Goal: Transaction & Acquisition: Purchase product/service

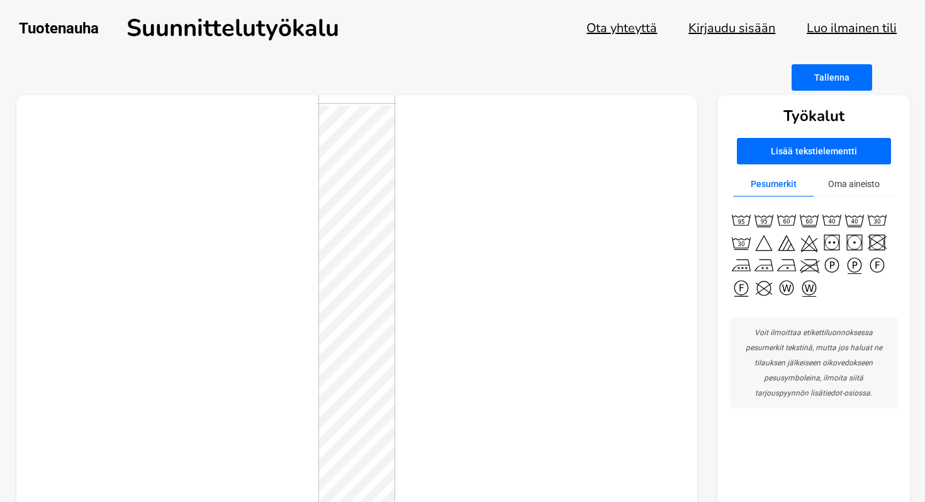
click at [852, 28] on button "Luo ilmainen tili" at bounding box center [852, 28] width 90 height 17
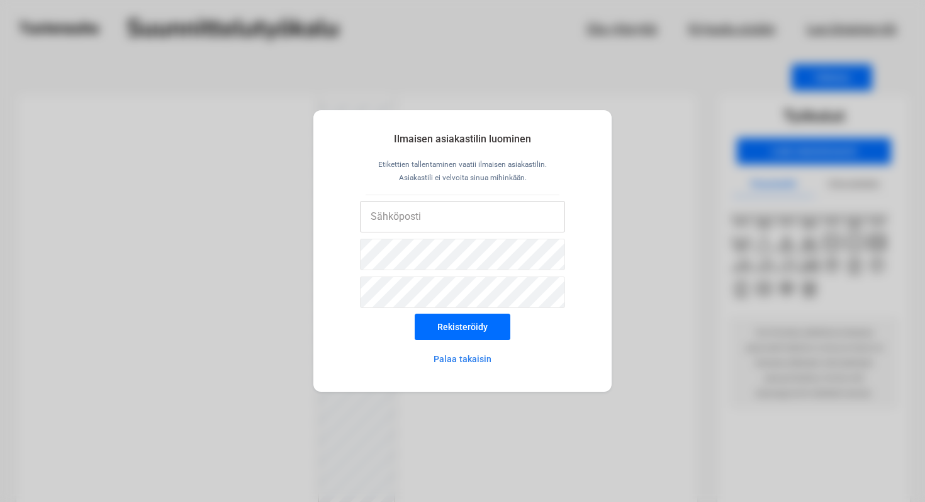
click at [459, 215] on input "email" at bounding box center [463, 216] width 206 height 31
type input "[EMAIL_ADDRESS][DOMAIN_NAME]"
click at [476, 332] on button "Rekisteröidy" at bounding box center [463, 326] width 96 height 26
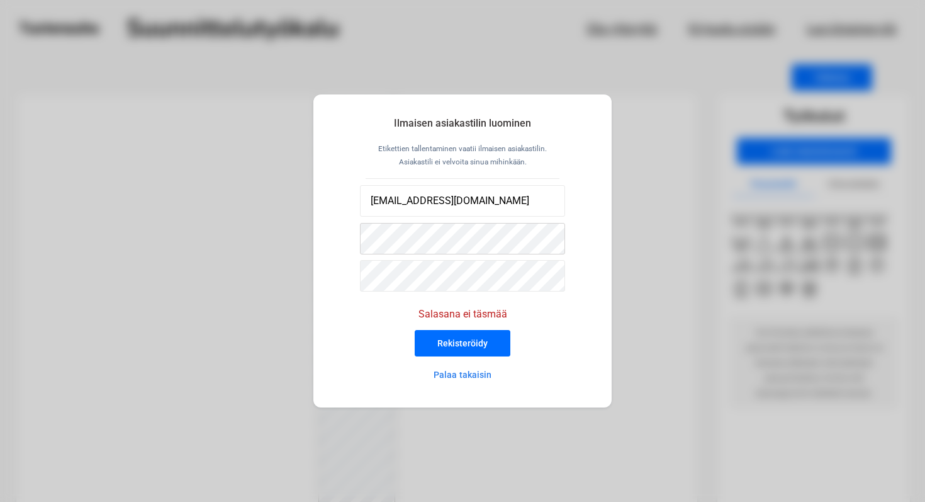
click at [313, 233] on div "Ilmaisen asiakastilin luominen Etikettien tallentaminen vaatii ilmaisen asiakas…" at bounding box center [462, 251] width 925 height 502
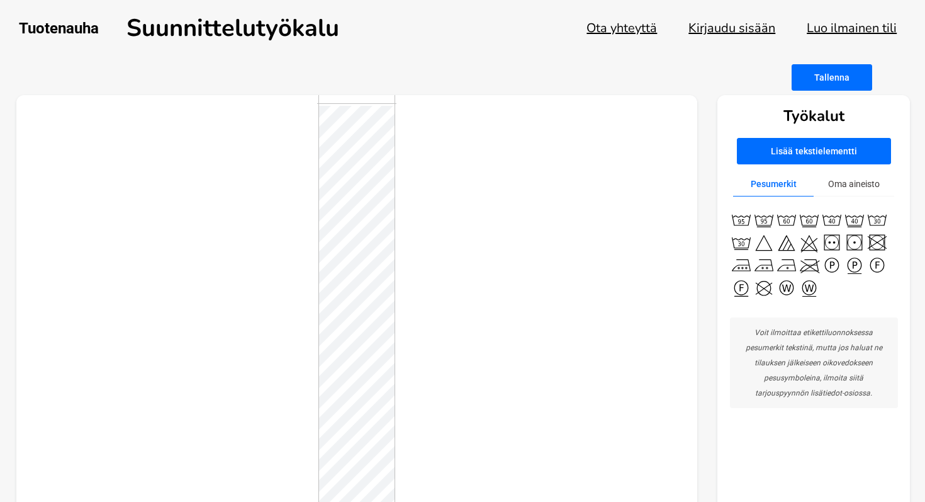
click at [857, 193] on button "Oma aineisto" at bounding box center [854, 184] width 81 height 25
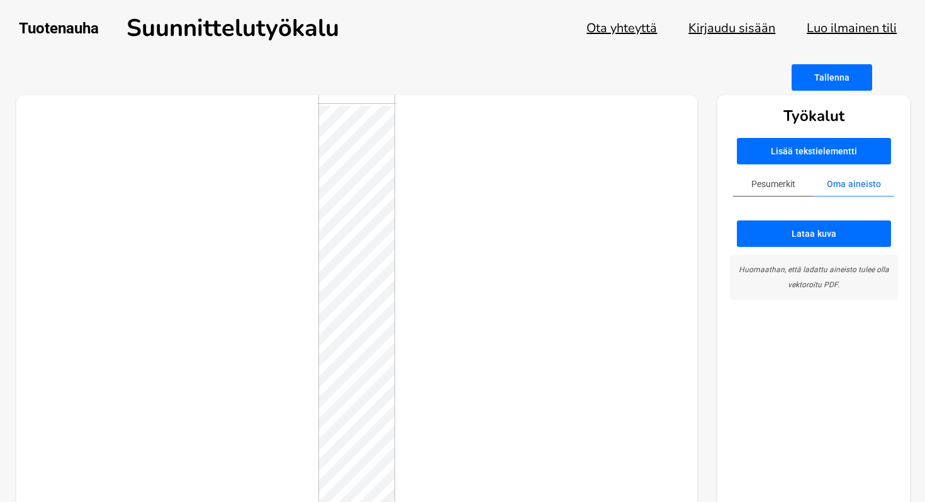
click at [852, 244] on button "Lataa kuva" at bounding box center [814, 233] width 154 height 26
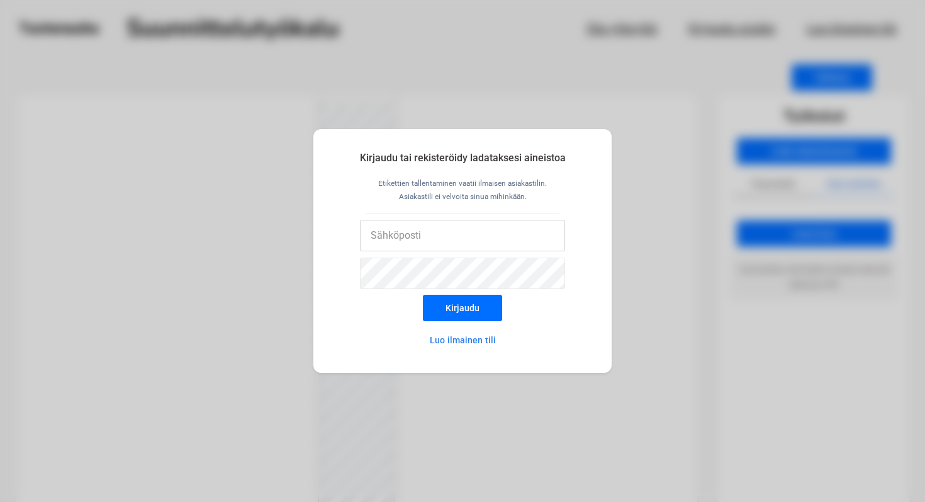
click at [517, 237] on input "email" at bounding box center [463, 235] width 206 height 31
type input "[EMAIL_ADDRESS][DOMAIN_NAME]"
click at [481, 307] on button "Kirjaudu" at bounding box center [462, 308] width 79 height 26
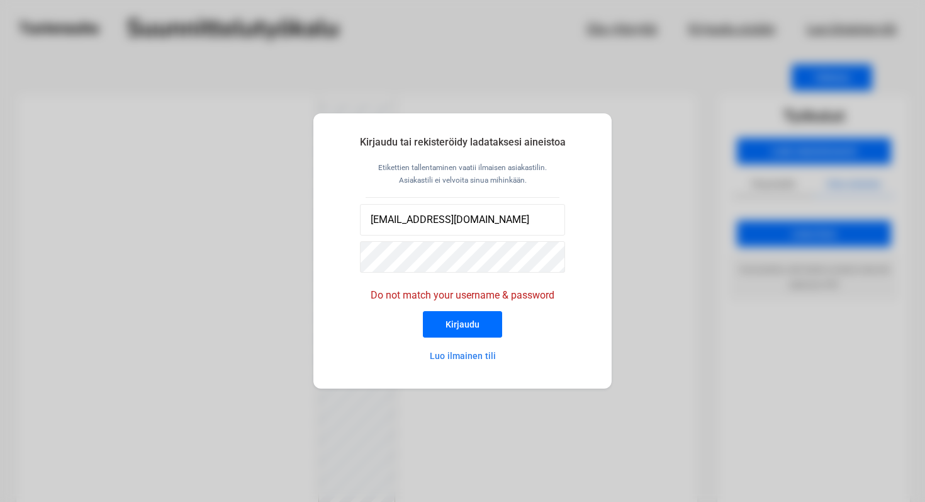
click at [484, 359] on button "Luo ilmainen tili" at bounding box center [463, 355] width 110 height 25
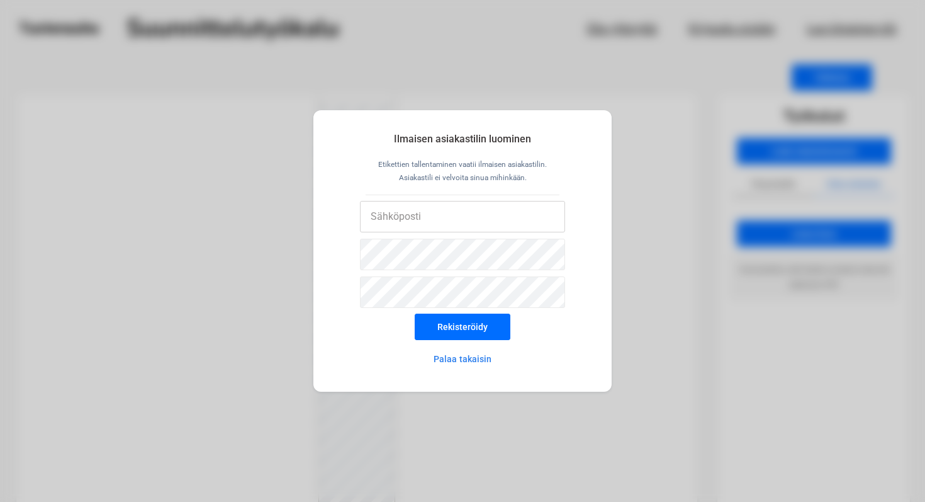
click at [487, 215] on input "email" at bounding box center [463, 216] width 206 height 31
type input "[EMAIL_ADDRESS][DOMAIN_NAME]"
click at [300, 256] on div "Ilmaisen asiakastilin luominen Etikettien tallentaminen vaatii ilmaisen asiakas…" at bounding box center [462, 251] width 925 height 502
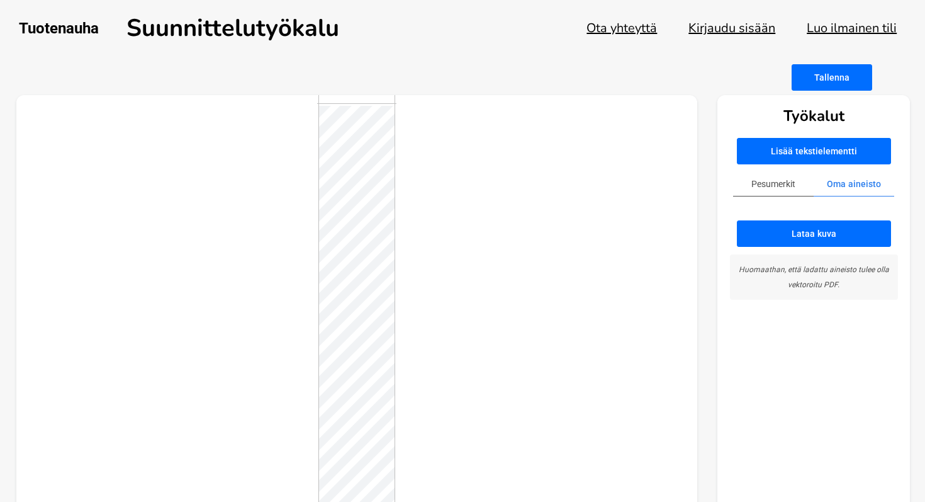
click at [876, 21] on button "Luo ilmainen tili" at bounding box center [852, 28] width 90 height 17
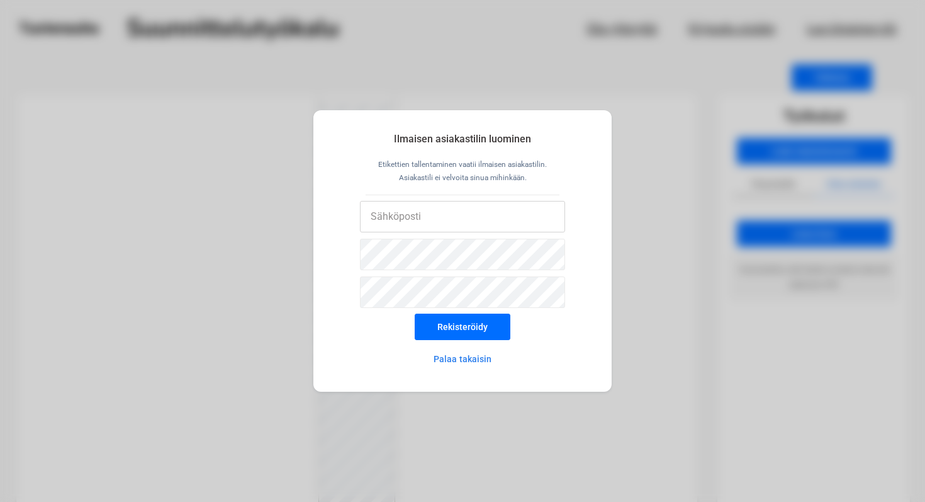
click at [503, 223] on input "email" at bounding box center [463, 216] width 206 height 31
type input "[EMAIL_ADDRESS][DOMAIN_NAME]"
click at [416, 335] on button "Rekisteröidy" at bounding box center [463, 326] width 96 height 26
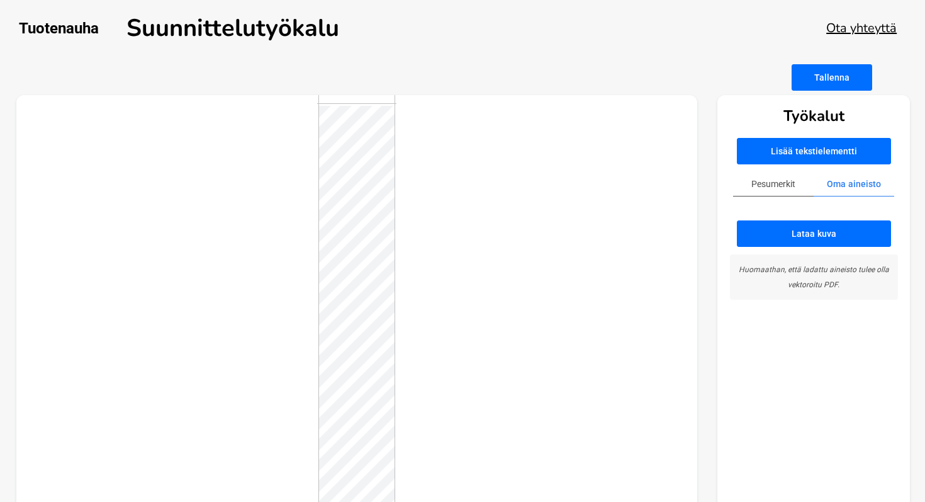
click at [447, 330] on div at bounding box center [357, 310] width 682 height 430
click at [802, 242] on button "Lataa kuva" at bounding box center [814, 233] width 154 height 26
click at [756, 186] on button "Pesumerkit" at bounding box center [773, 184] width 81 height 25
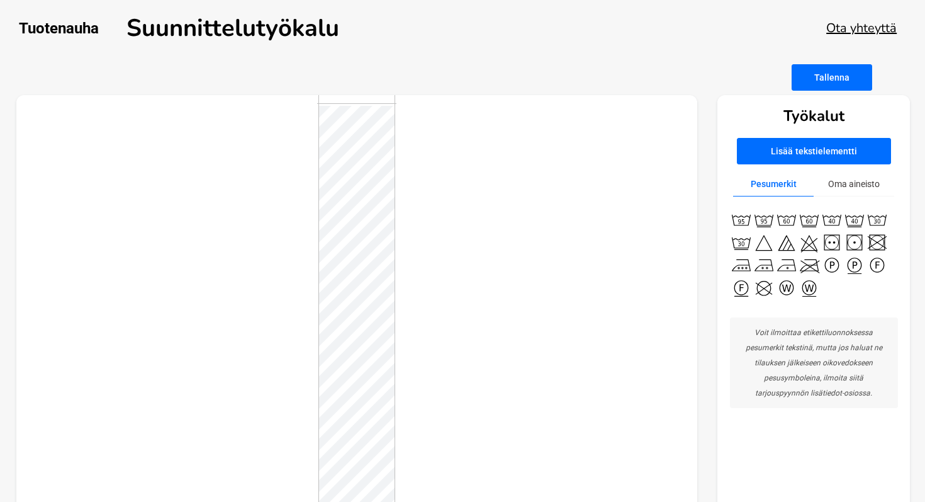
click at [843, 188] on button "Oma aineisto" at bounding box center [854, 184] width 81 height 25
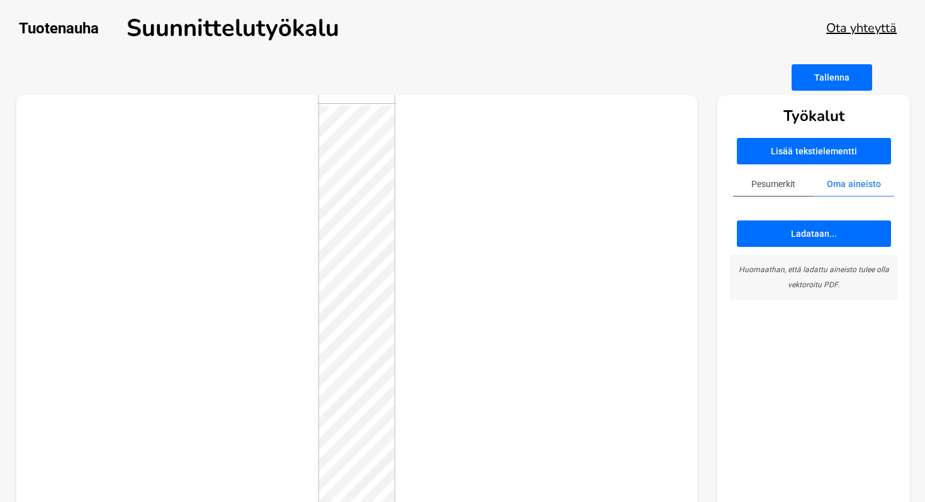
click at [303, 45] on div "Tuotenauha Suunnittelutyökalu Ota yhteyttä Download Tallenna Työkalut Lisää tek…" at bounding box center [462, 270] width 925 height 541
click at [179, 26] on h1 "Suunnittelutyökalu" at bounding box center [233, 28] width 213 height 32
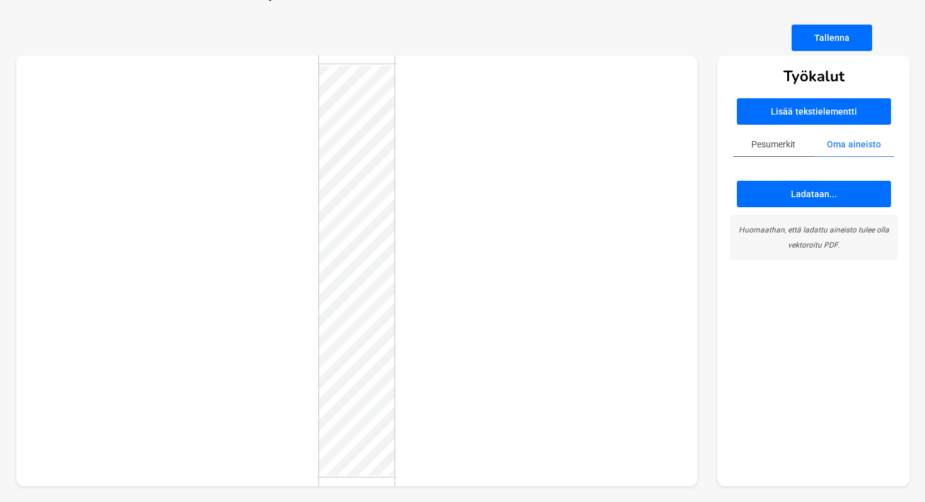
click at [814, 125] on div "Työkalut Lisää tekstielementti Pesumerkit Oma aineisto Ladataan... Huomaathan, …" at bounding box center [813, 270] width 193 height 430
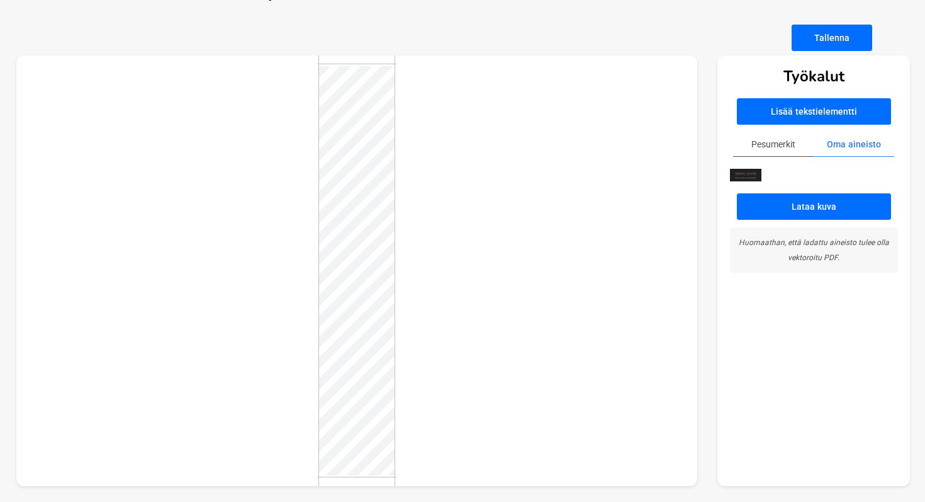
click at [743, 176] on img at bounding box center [745, 175] width 31 height 13
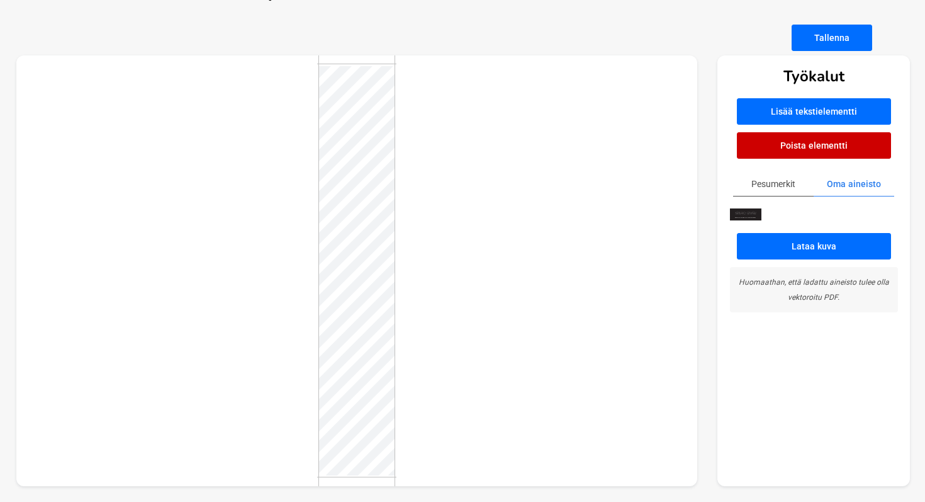
drag, startPoint x: 743, startPoint y: 176, endPoint x: 464, endPoint y: 183, distance: 278.9
click at [464, 183] on div at bounding box center [357, 270] width 682 height 430
click at [413, 221] on div at bounding box center [357, 270] width 682 height 430
click at [821, 46] on button "Tallenna" at bounding box center [832, 38] width 81 height 26
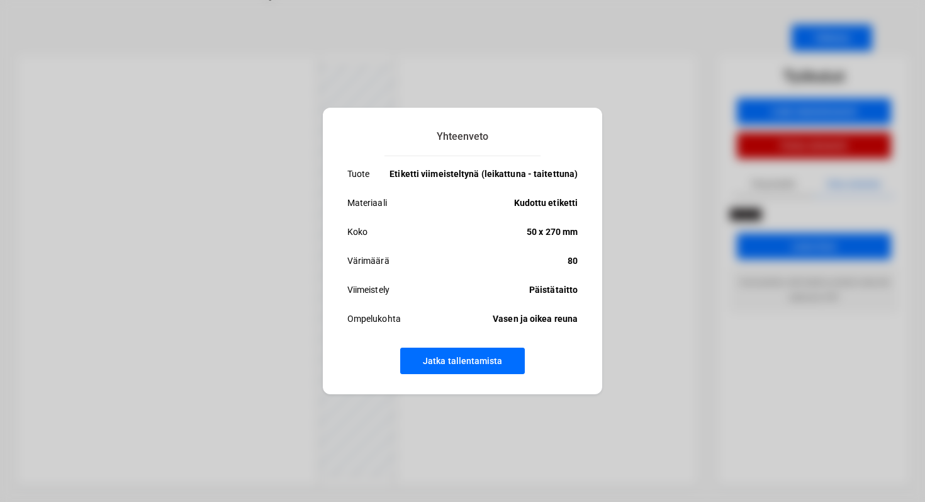
click at [544, 298] on ul "Tuote Etiketti viimeisteltynä (leikattuna - taitettuna) Materiaali Kudottu etik…" at bounding box center [462, 253] width 230 height 174
click at [460, 361] on button "Jatka tallentamista" at bounding box center [462, 360] width 125 height 26
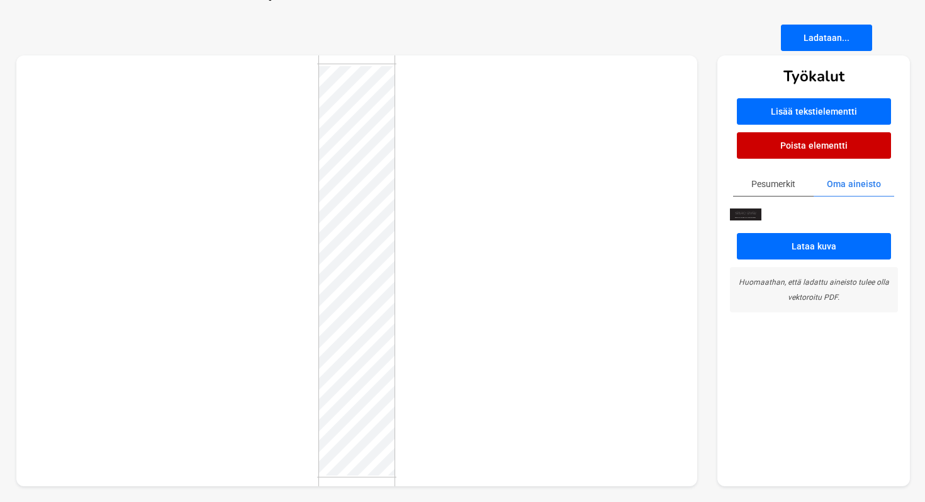
scroll to position [0, 0]
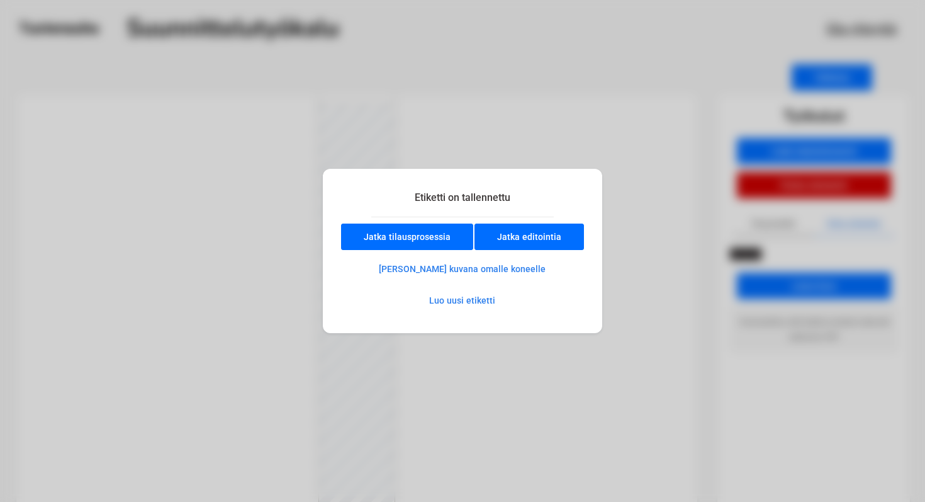
click at [466, 303] on button "Luo uusi etiketti" at bounding box center [462, 300] width 110 height 25
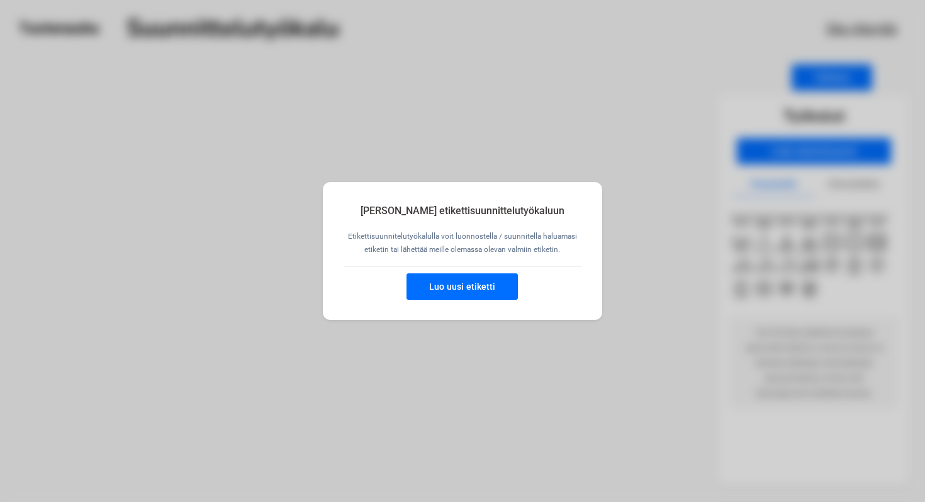
click at [468, 286] on button "Luo uusi etiketti" at bounding box center [462, 286] width 111 height 26
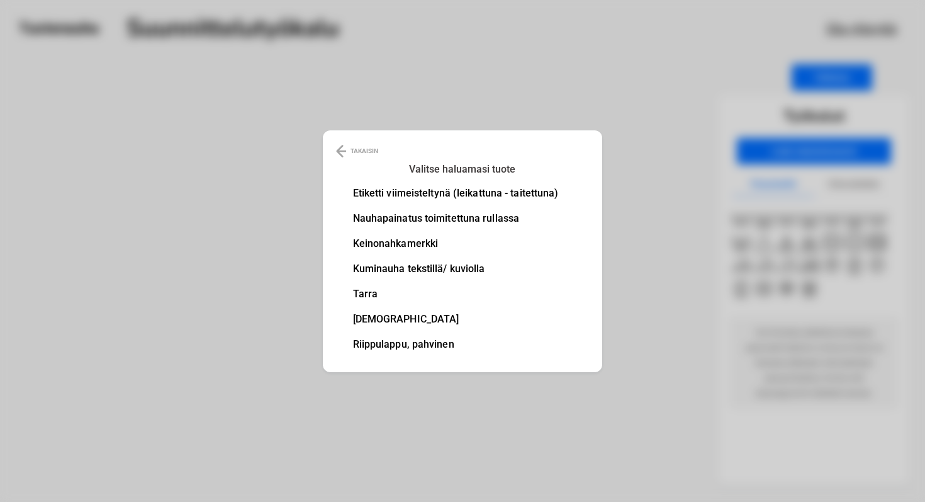
click at [466, 189] on li "Etiketti viimeisteltynä (leikattuna - taitettuna)" at bounding box center [456, 193] width 206 height 10
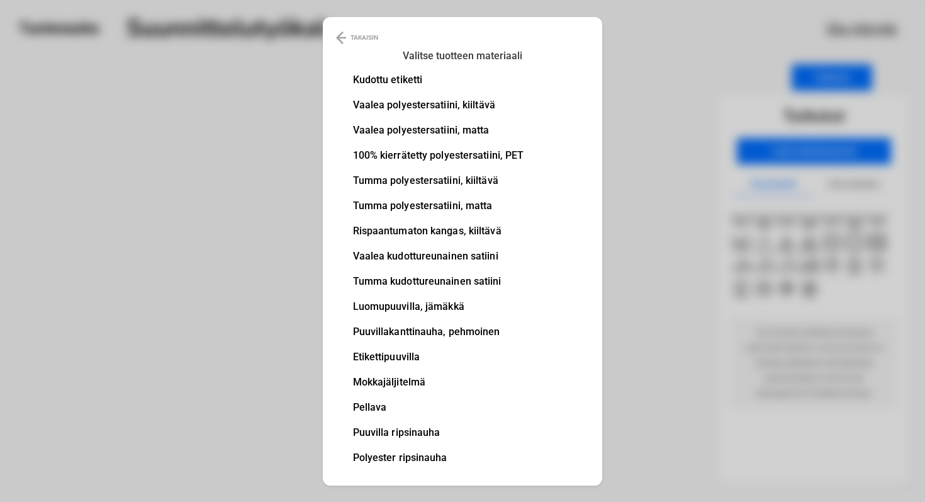
click at [413, 81] on li "Kudottu etiketti" at bounding box center [438, 80] width 171 height 10
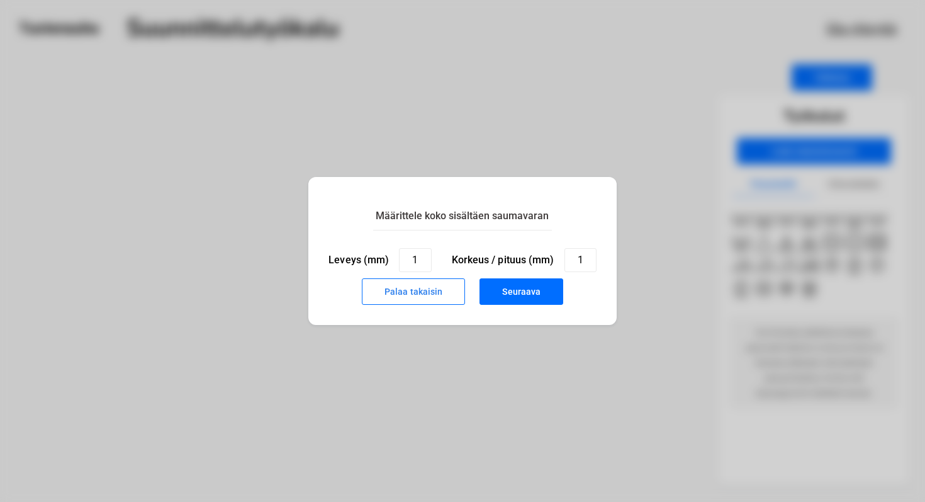
click at [446, 296] on button "Palaa takaisin" at bounding box center [413, 291] width 103 height 26
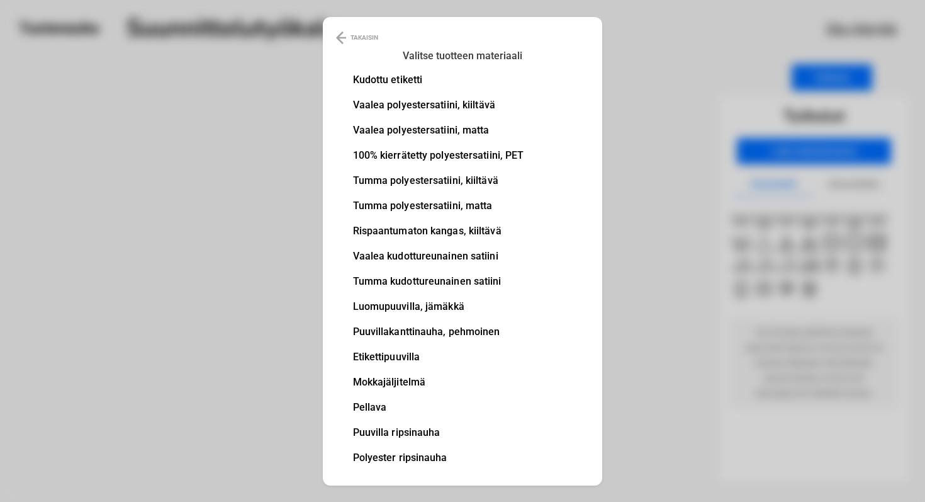
click at [404, 76] on li "Kudottu etiketti" at bounding box center [438, 80] width 171 height 10
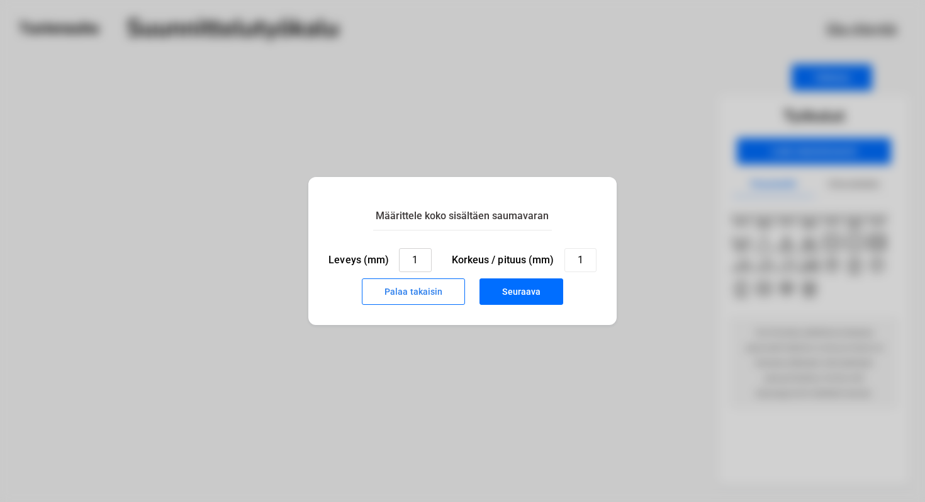
drag, startPoint x: 422, startPoint y: 265, endPoint x: 366, endPoint y: 269, distance: 55.6
click at [366, 269] on div "Leveys (mm) 1" at bounding box center [380, 260] width 103 height 24
drag, startPoint x: 421, startPoint y: 260, endPoint x: 402, endPoint y: 258, distance: 19.0
click at [402, 258] on input "1" at bounding box center [415, 260] width 32 height 24
type input "500"
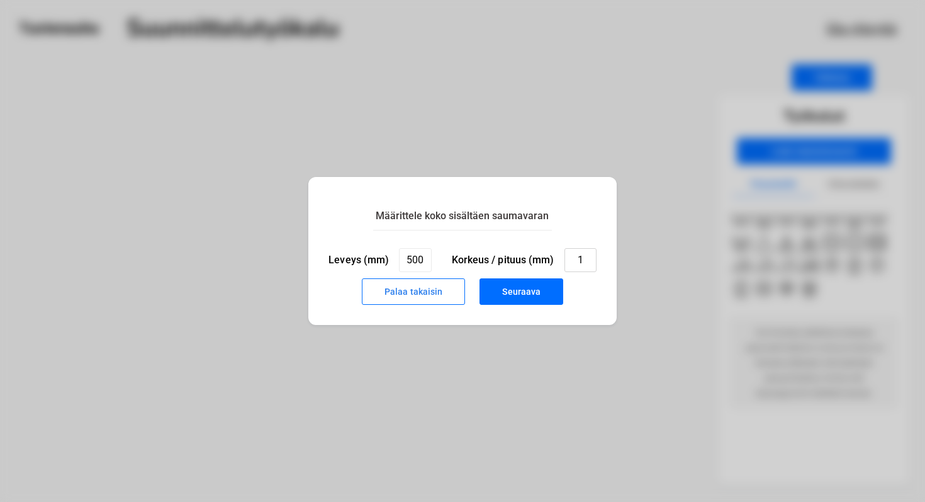
drag, startPoint x: 582, startPoint y: 260, endPoint x: 560, endPoint y: 260, distance: 22.0
click at [560, 260] on div "Korkeus / pituus (mm) 1" at bounding box center [524, 260] width 145 height 24
type input "250"
click at [541, 300] on button "Seuraava" at bounding box center [522, 291] width 84 height 26
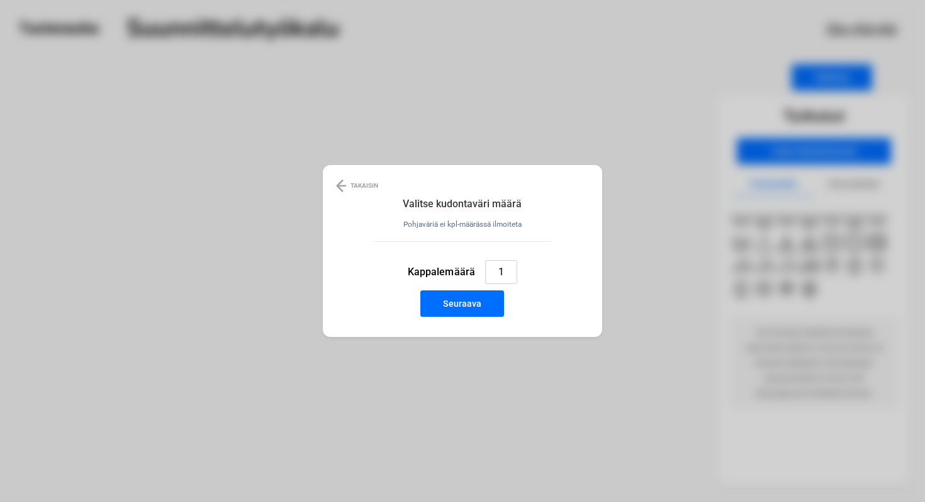
drag, startPoint x: 512, startPoint y: 276, endPoint x: 466, endPoint y: 274, distance: 46.0
click at [466, 274] on div "Kappalemäärä 1" at bounding box center [463, 272] width 110 height 24
type input "80"
click at [473, 300] on button "Seuraava" at bounding box center [462, 303] width 84 height 26
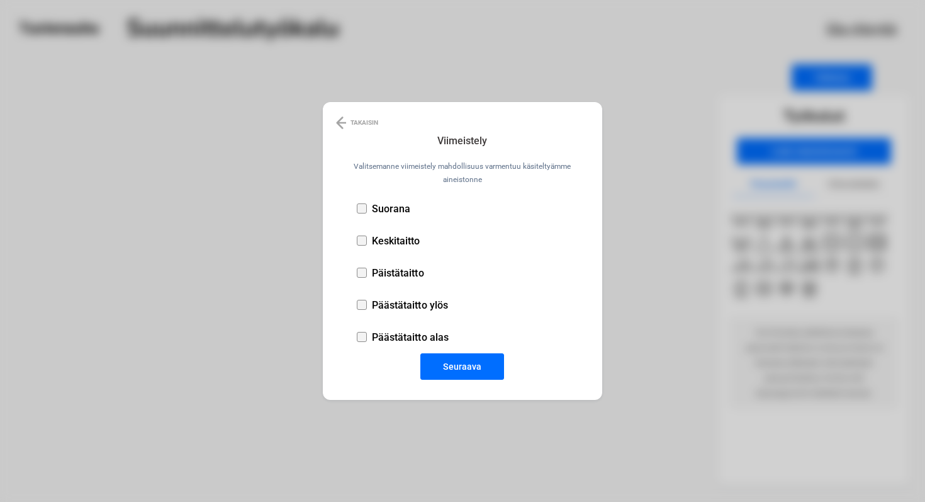
click at [364, 205] on div at bounding box center [362, 208] width 10 height 10
click at [468, 364] on button "Seuraava" at bounding box center [462, 366] width 84 height 26
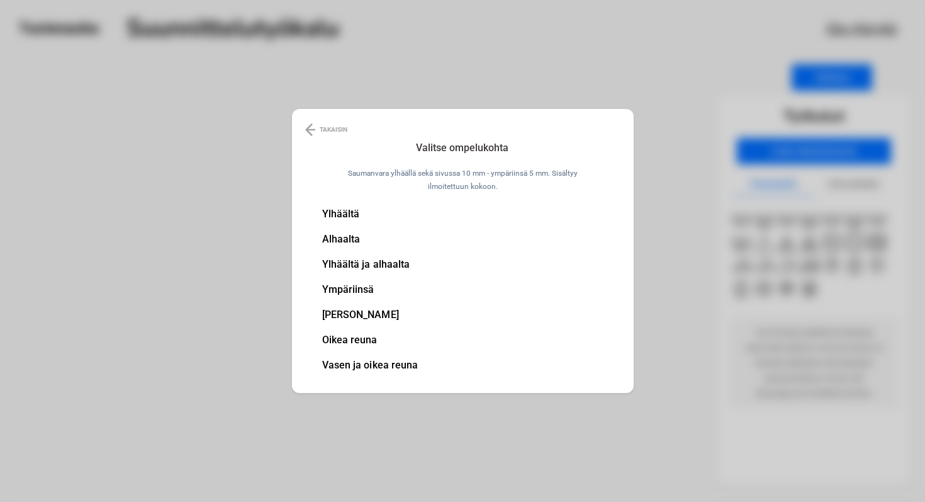
click at [371, 365] on li "Vasen ja oikea reuna" at bounding box center [370, 365] width 96 height 10
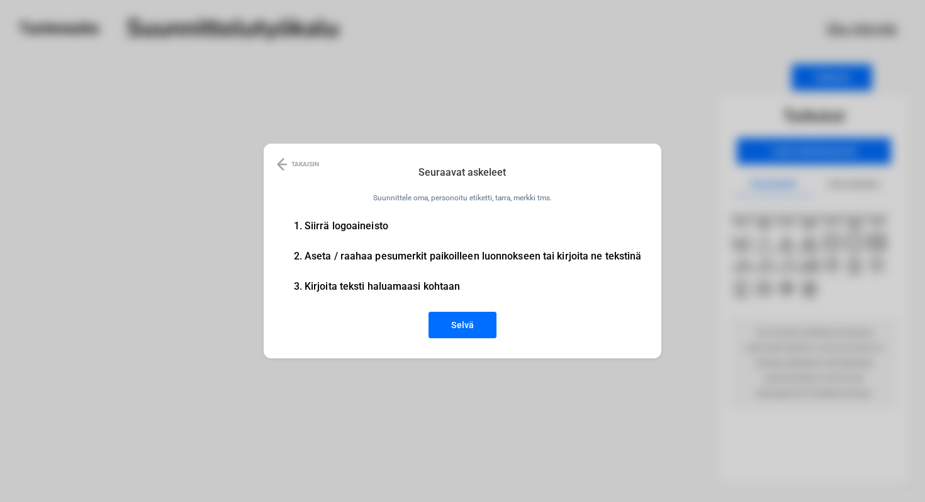
click at [466, 326] on button "Selvä" at bounding box center [463, 325] width 68 height 26
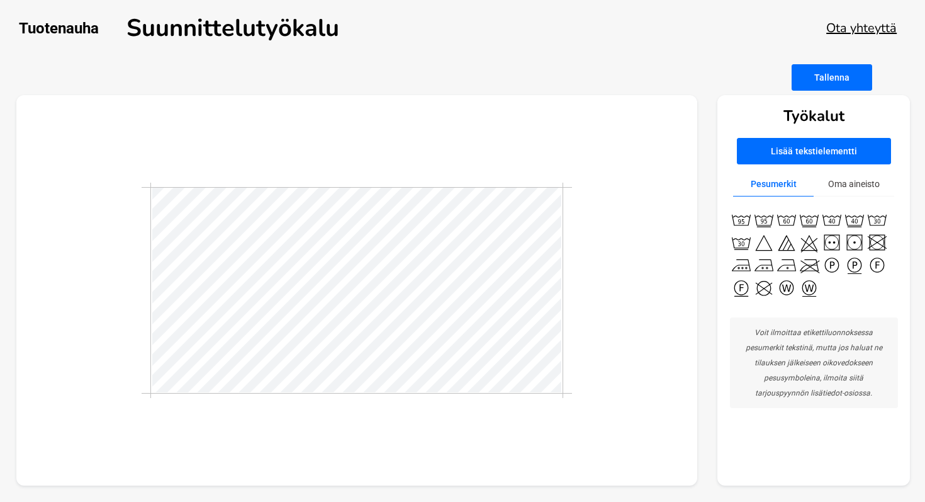
click at [860, 188] on button "Oma aineisto" at bounding box center [854, 184] width 81 height 25
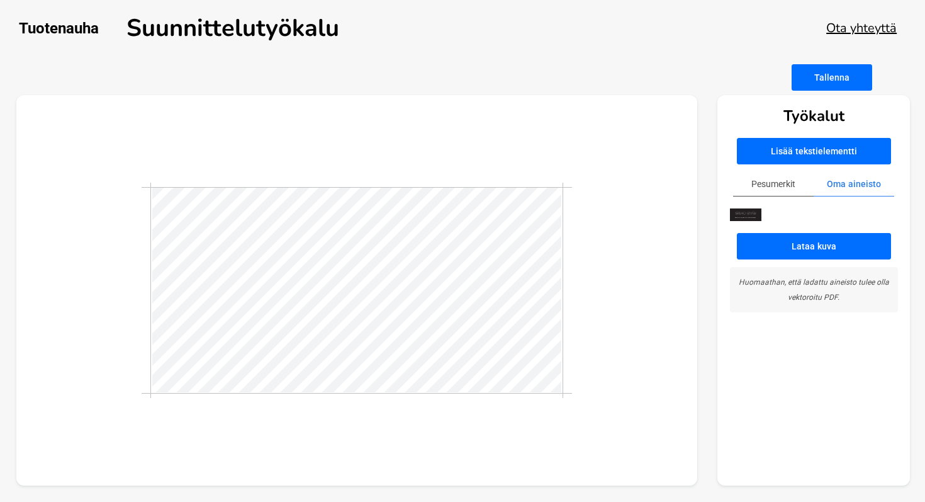
click at [751, 212] on img at bounding box center [745, 214] width 31 height 13
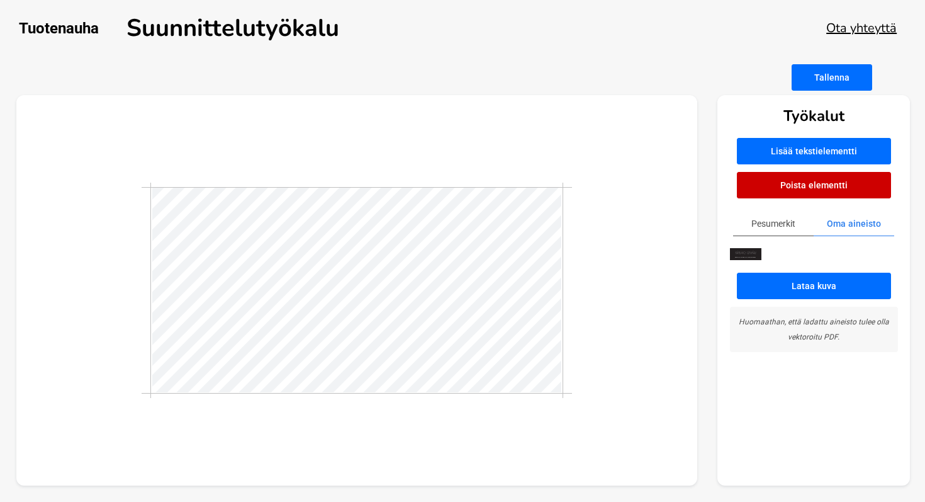
drag, startPoint x: 751, startPoint y: 212, endPoint x: 693, endPoint y: 438, distance: 233.4
click at [693, 439] on div at bounding box center [357, 290] width 682 height 391
click at [635, 420] on div at bounding box center [357, 290] width 682 height 391
click at [614, 363] on div at bounding box center [357, 290] width 682 height 391
